Goal: Information Seeking & Learning: Learn about a topic

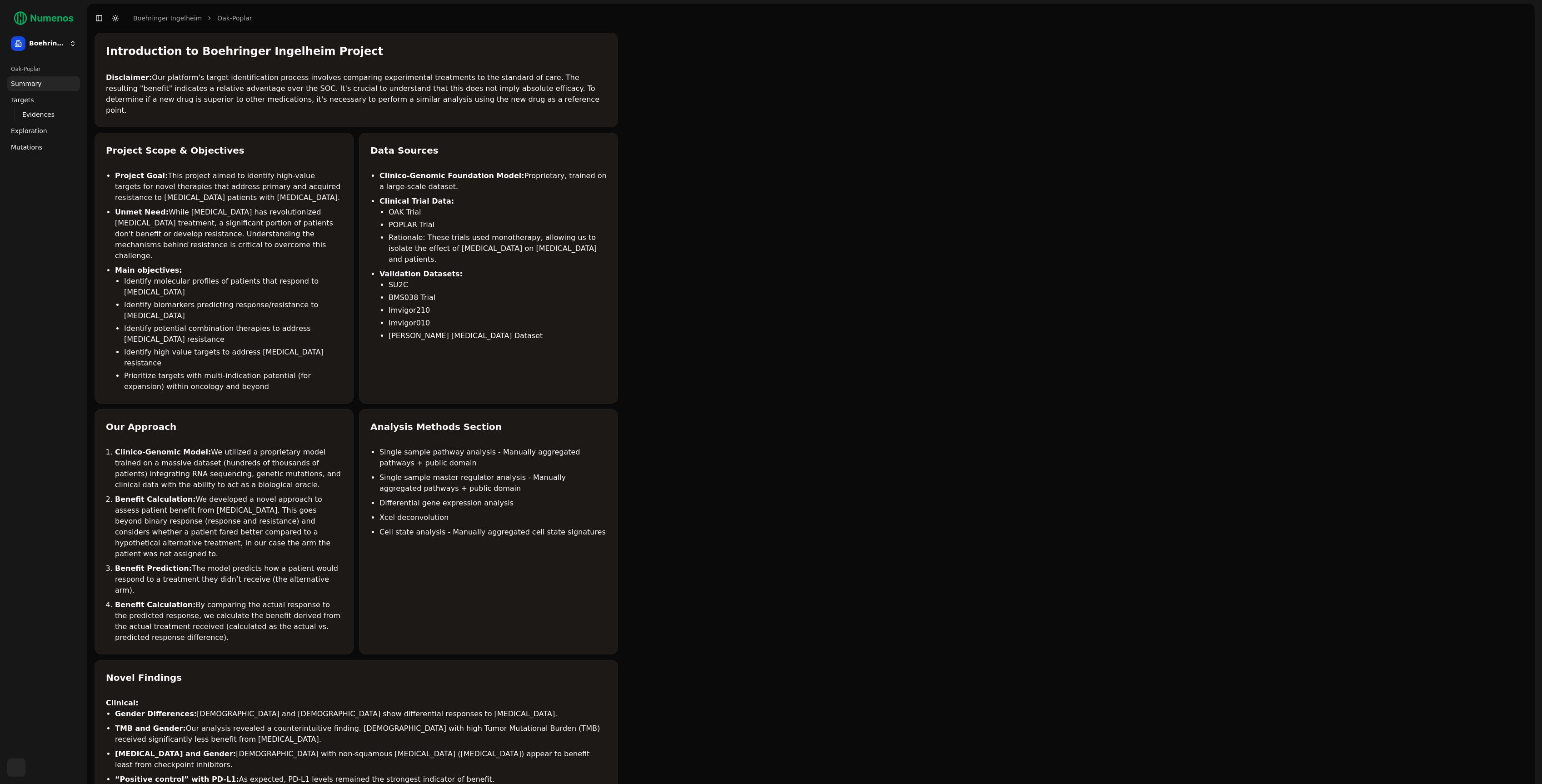
click at [951, 258] on div "Introduction to Boehringer Ingelheim Project Disclaimer: Our platform's target …" at bounding box center [811, 603] width 1447 height 1142
click at [30, 148] on span "Mutations" at bounding box center [26, 147] width 32 height 9
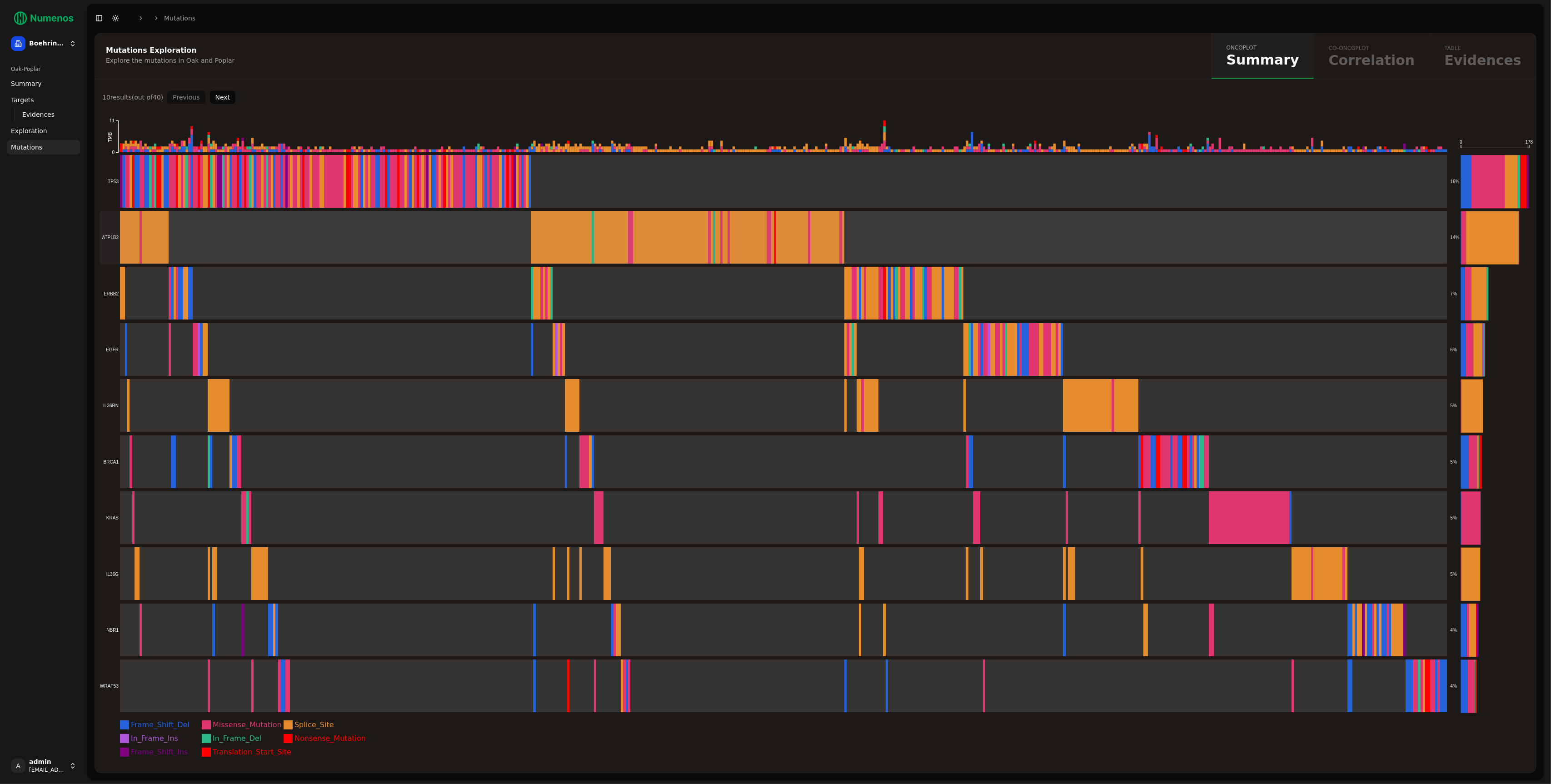
click at [210, 173] on rect at bounding box center [773, 182] width 1348 height 53
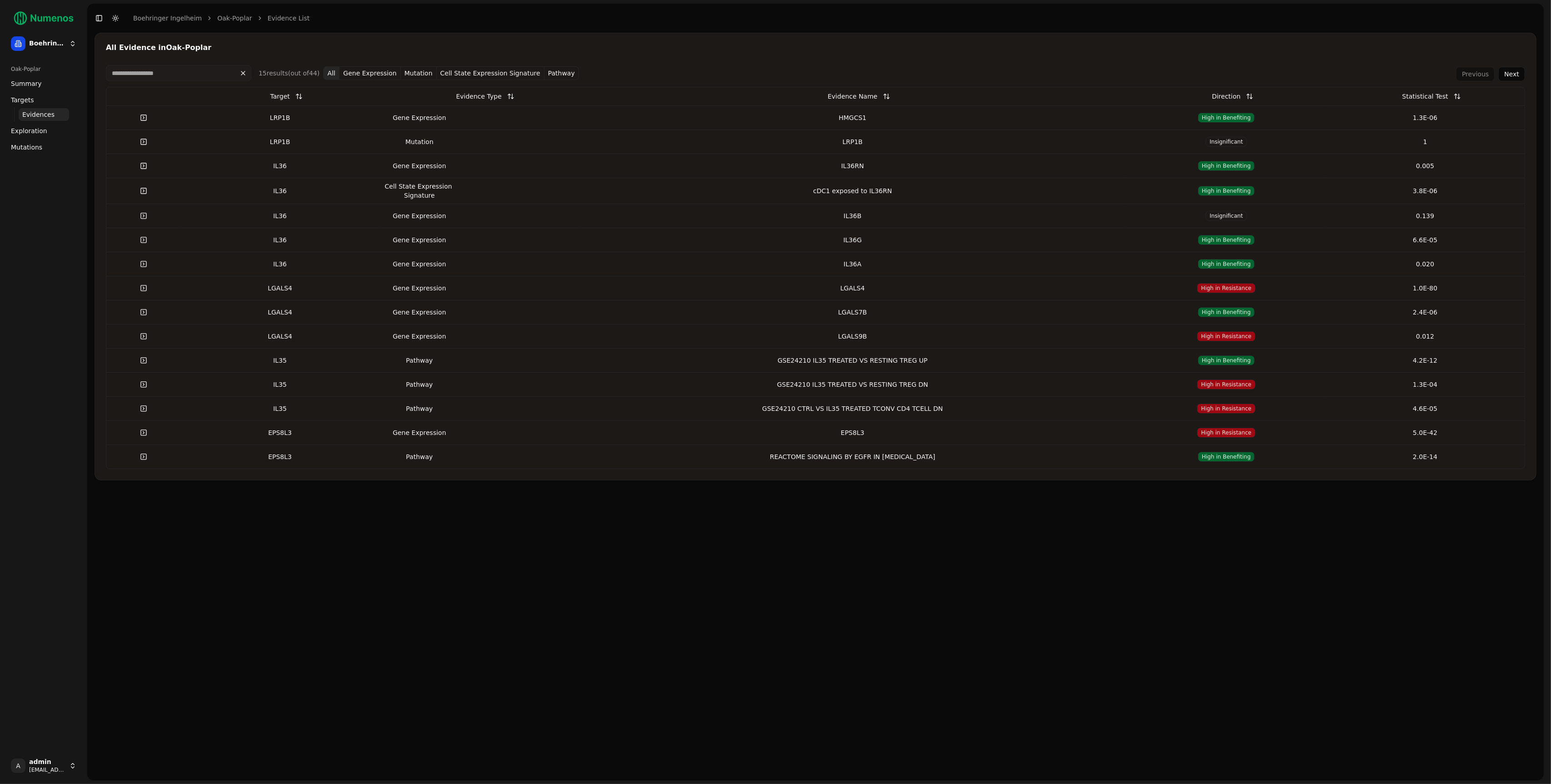
click at [146, 114] on link at bounding box center [144, 117] width 18 height 17
click at [147, 121] on link at bounding box center [144, 117] width 18 height 17
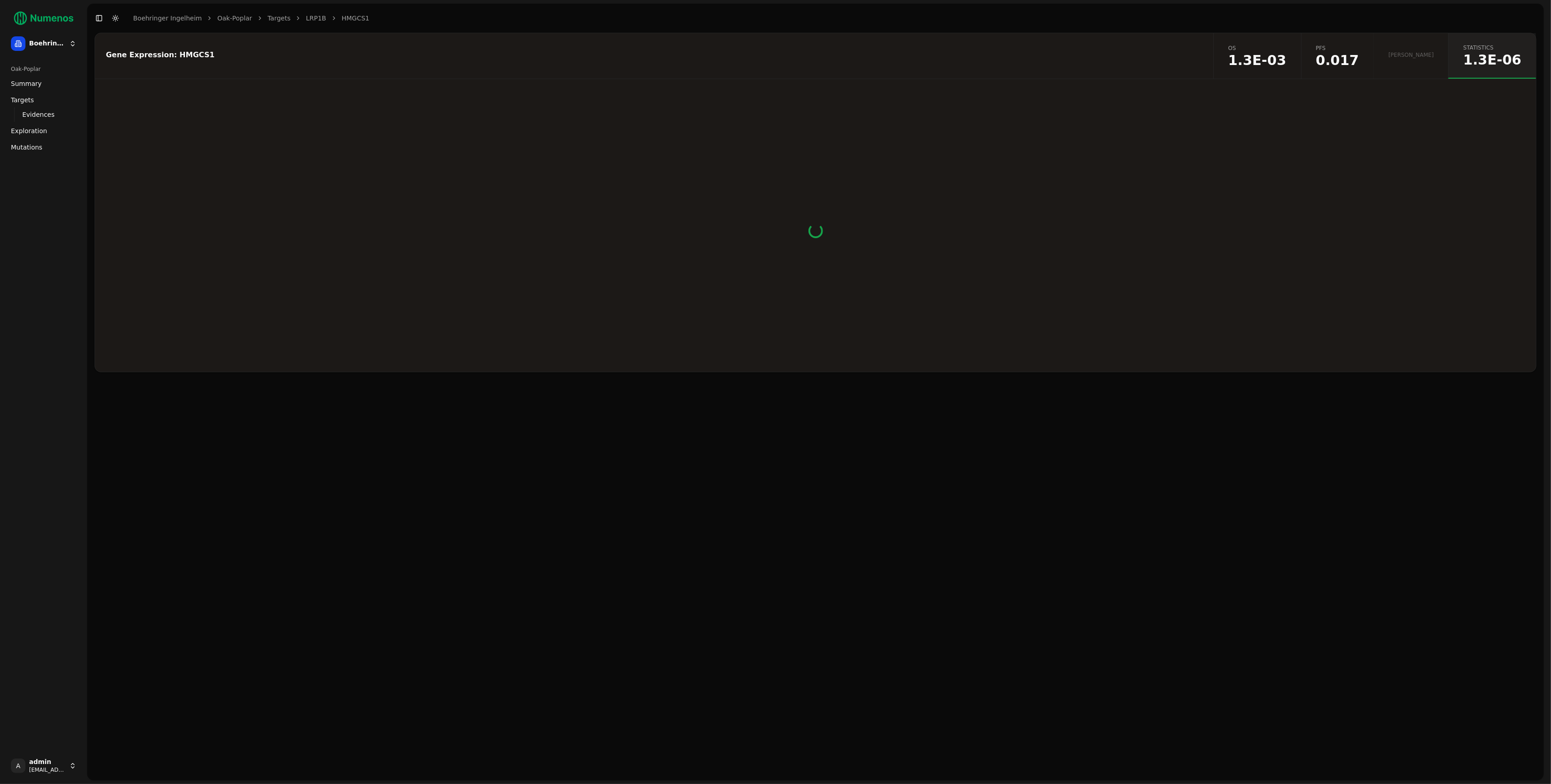
click at [145, 119] on div at bounding box center [815, 230] width 1441 height 282
click at [682, 21] on header "Toggle Sidebar Toggle Dark Mode Boehringer Ingelheim Oak-Poplar Targets LRP1B H…" at bounding box center [815, 18] width 1456 height 29
click at [682, 20] on header "Toggle Sidebar Toggle Dark Mode Boehringer Ingelheim Oak-Poplar Targets LRP1B H…" at bounding box center [815, 18] width 1456 height 29
click at [1143, 221] on div at bounding box center [815, 230] width 1441 height 282
click at [1020, 133] on div at bounding box center [815, 230] width 1441 height 282
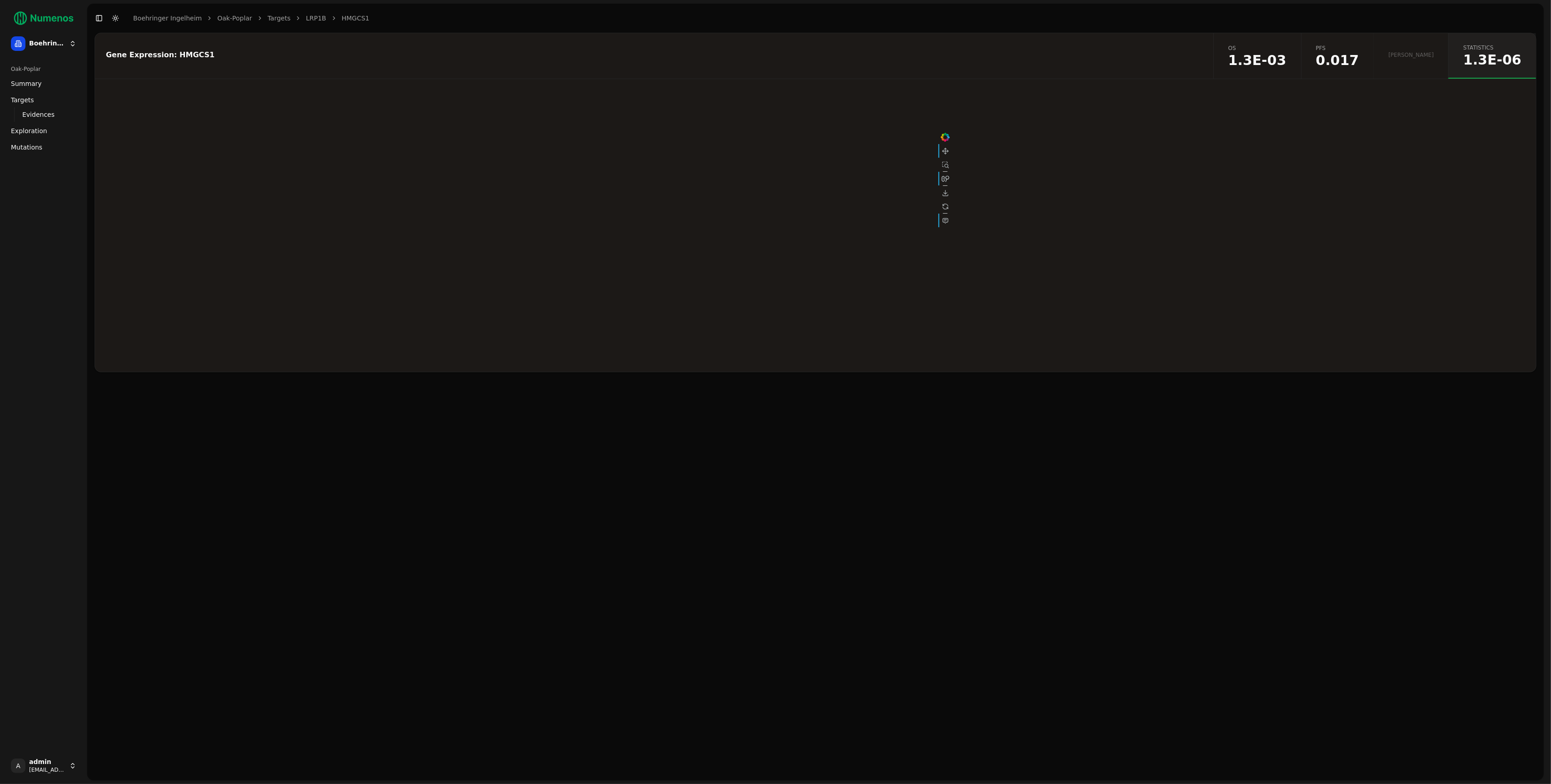
click at [1059, 108] on div at bounding box center [815, 230] width 1441 height 282
